Goal: Transaction & Acquisition: Purchase product/service

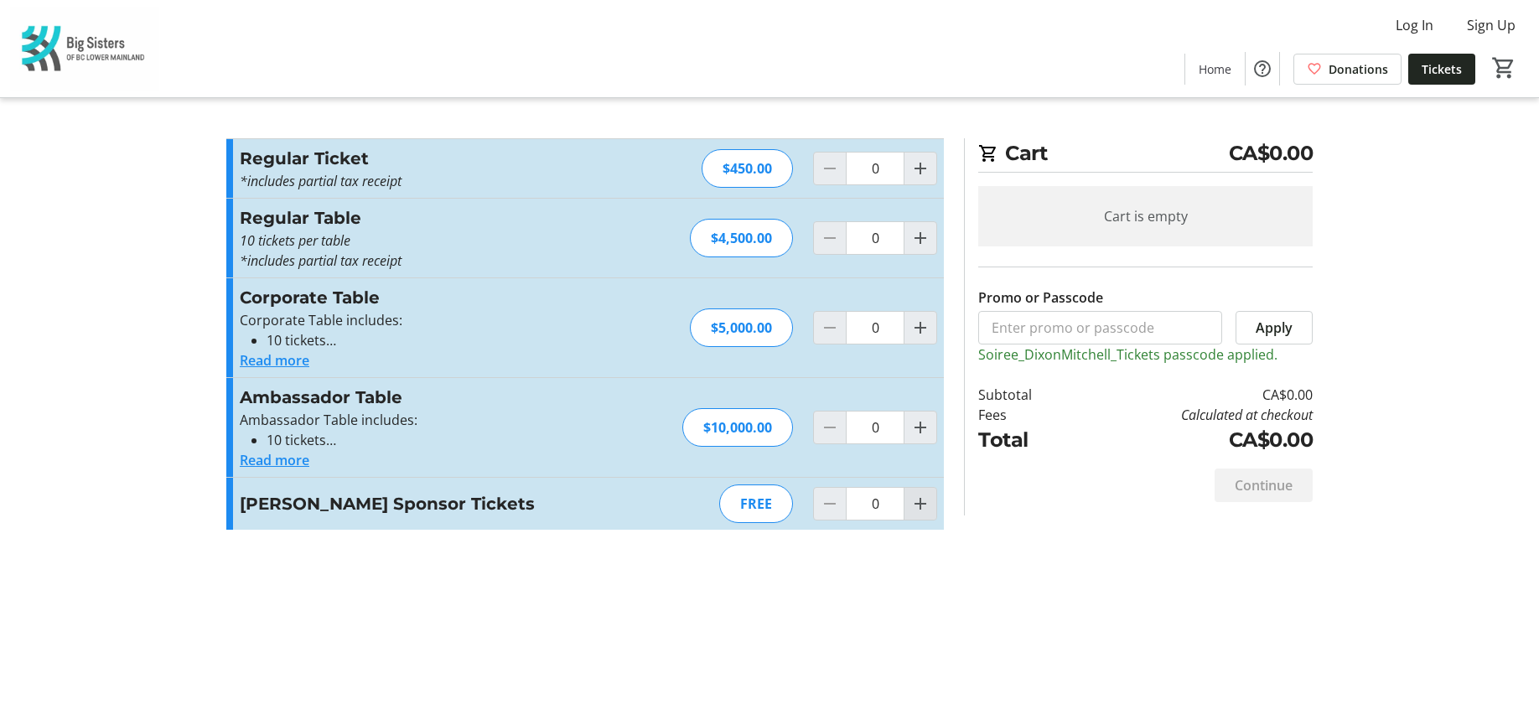
click at [923, 501] on mat-icon "Increment by one" at bounding box center [920, 504] width 20 height 20
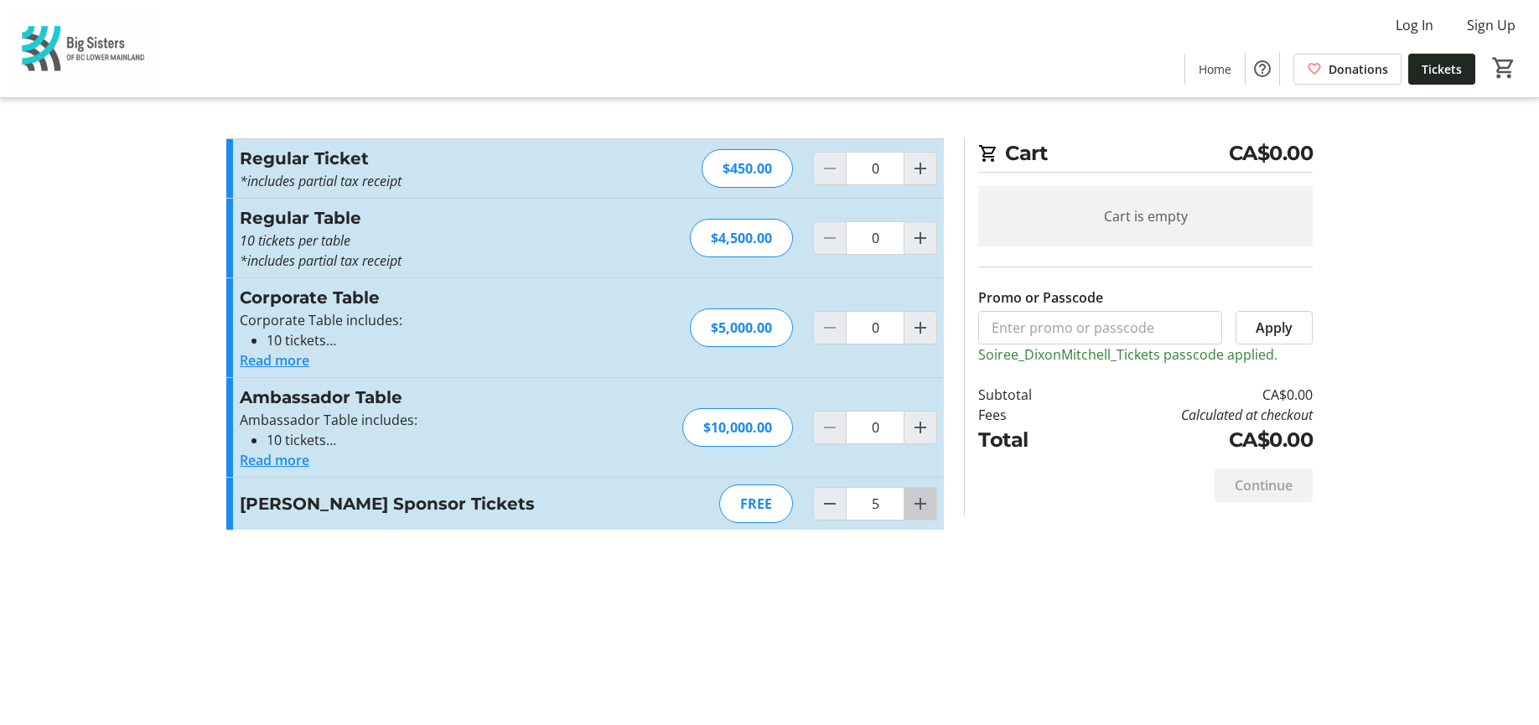
click at [923, 501] on mat-icon "Increment by one" at bounding box center [920, 504] width 20 height 20
click at [923, 500] on mat-icon "Increment by one" at bounding box center [920, 504] width 20 height 20
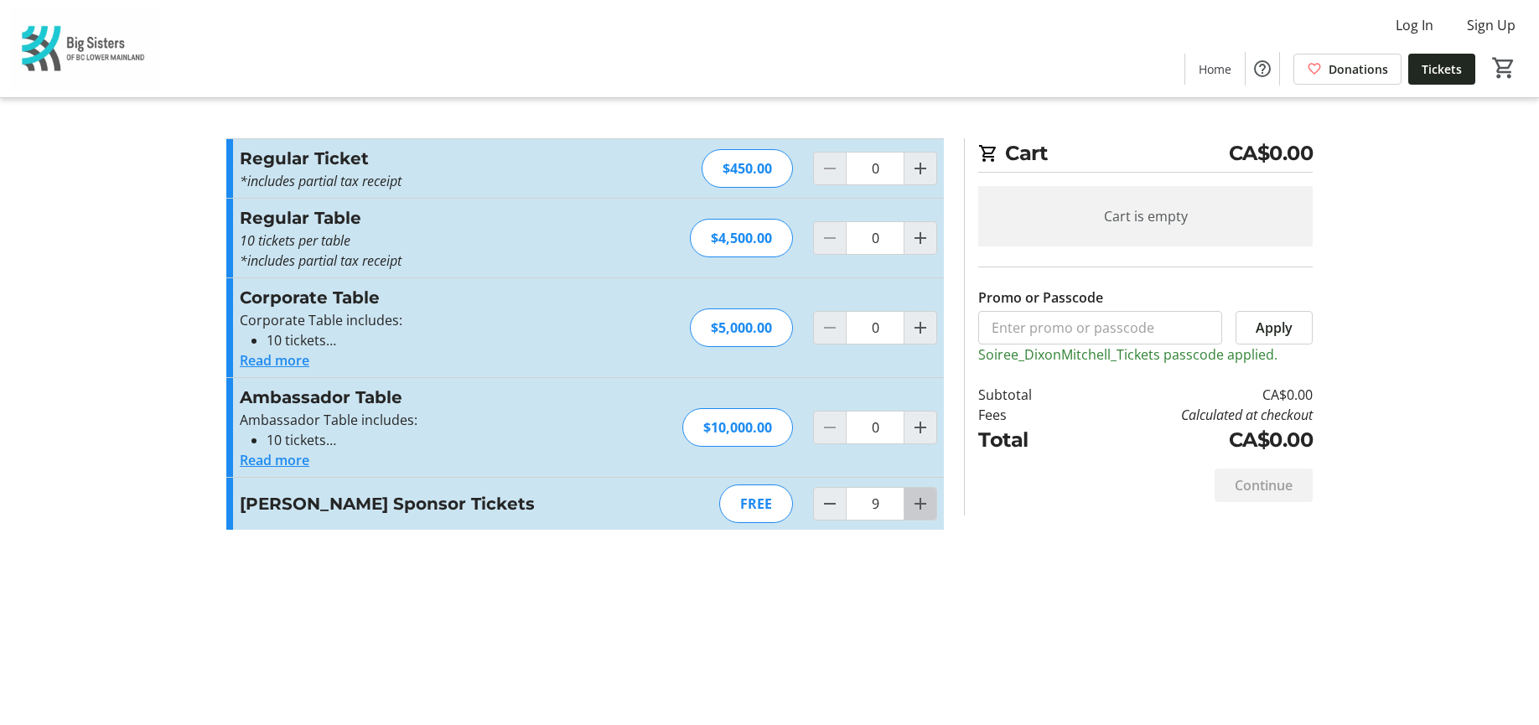
type input "10"
click at [923, 500] on div at bounding box center [920, 504] width 34 height 34
